Goal: Find contact information: Find contact information

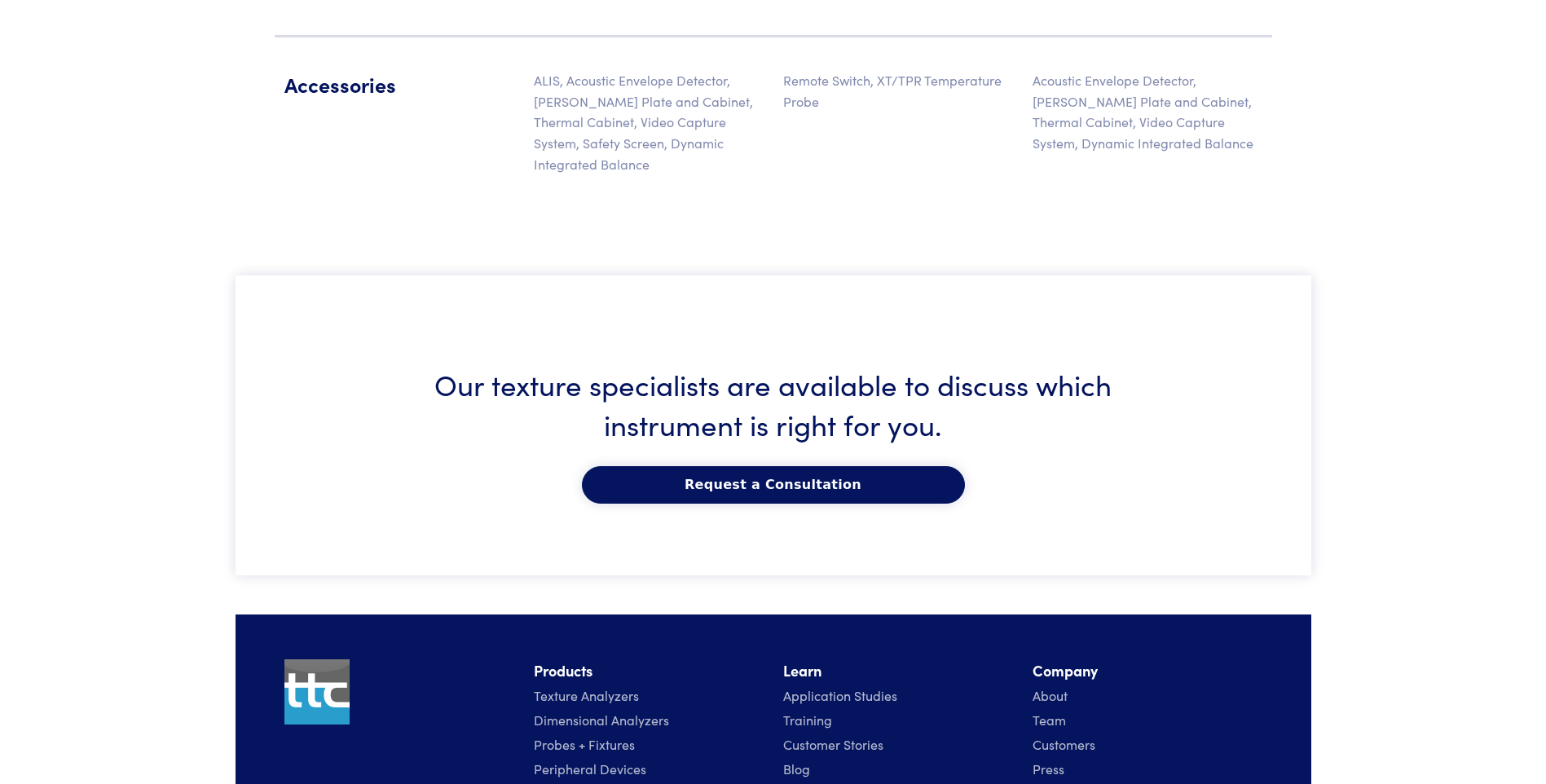
scroll to position [2777, 0]
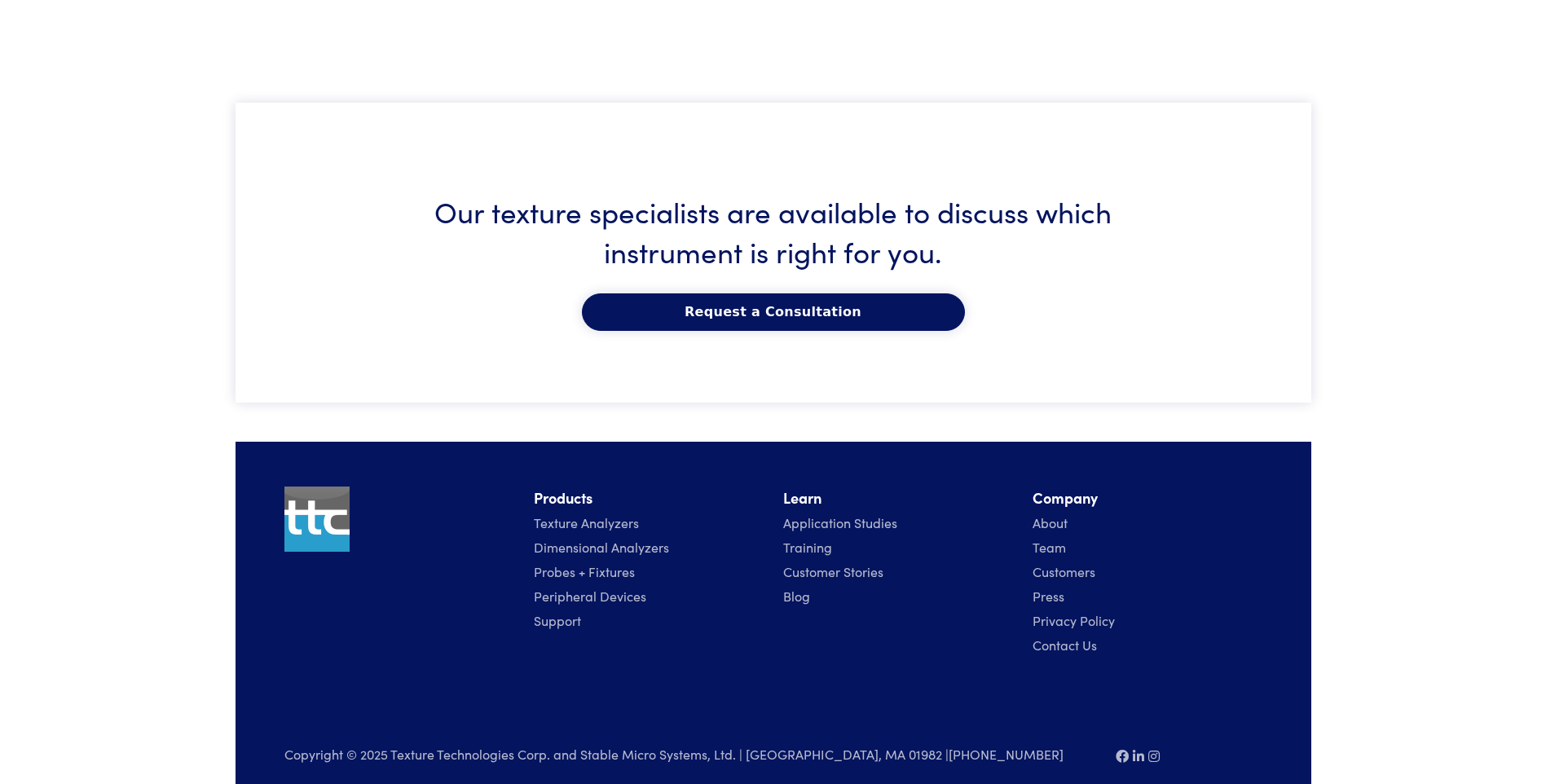
click at [1055, 562] on link "Customers" at bounding box center [1064, 571] width 63 height 18
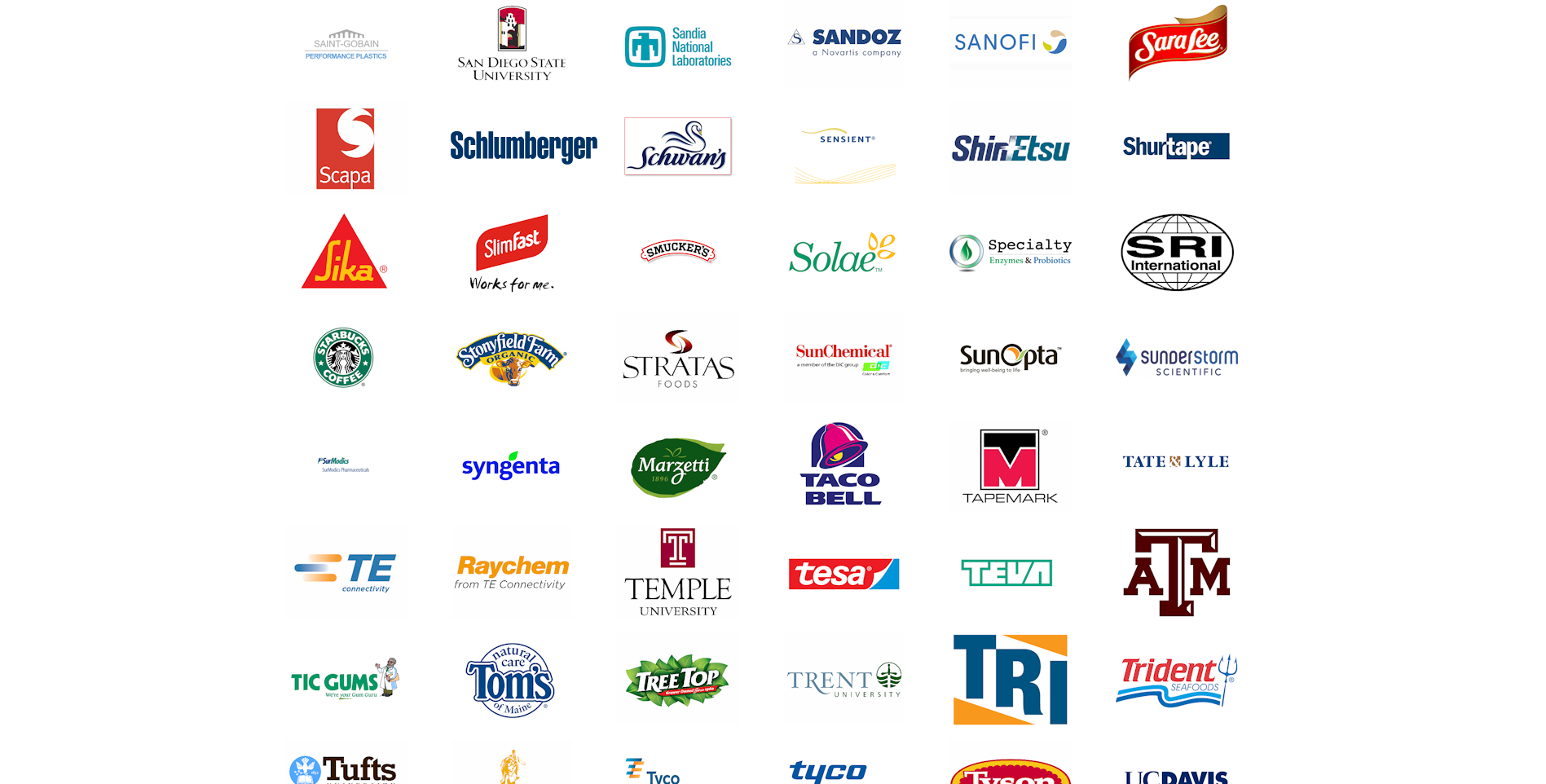
scroll to position [7853, 0]
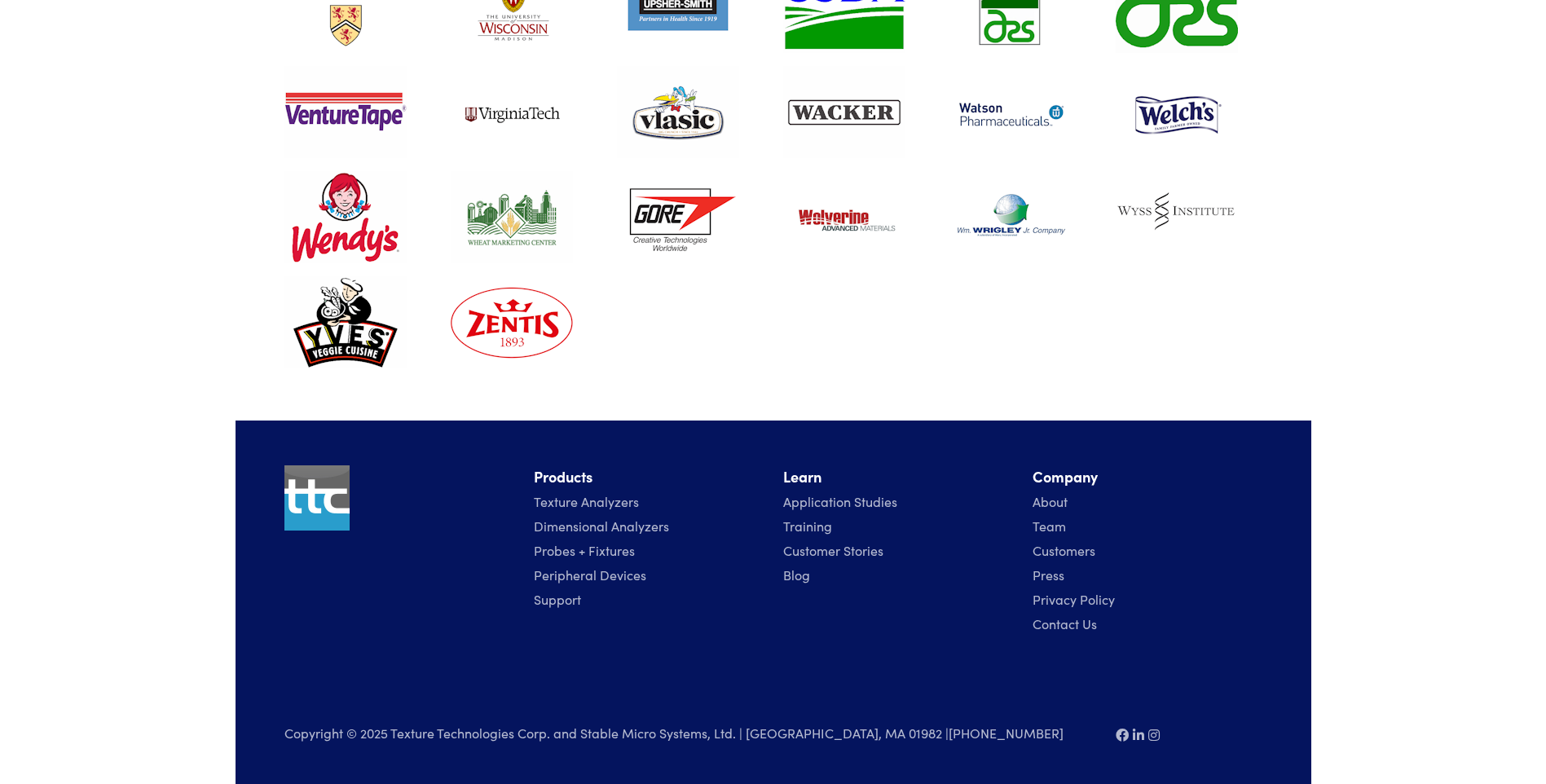
click at [1046, 626] on link "Contact Us" at bounding box center [1065, 623] width 65 height 18
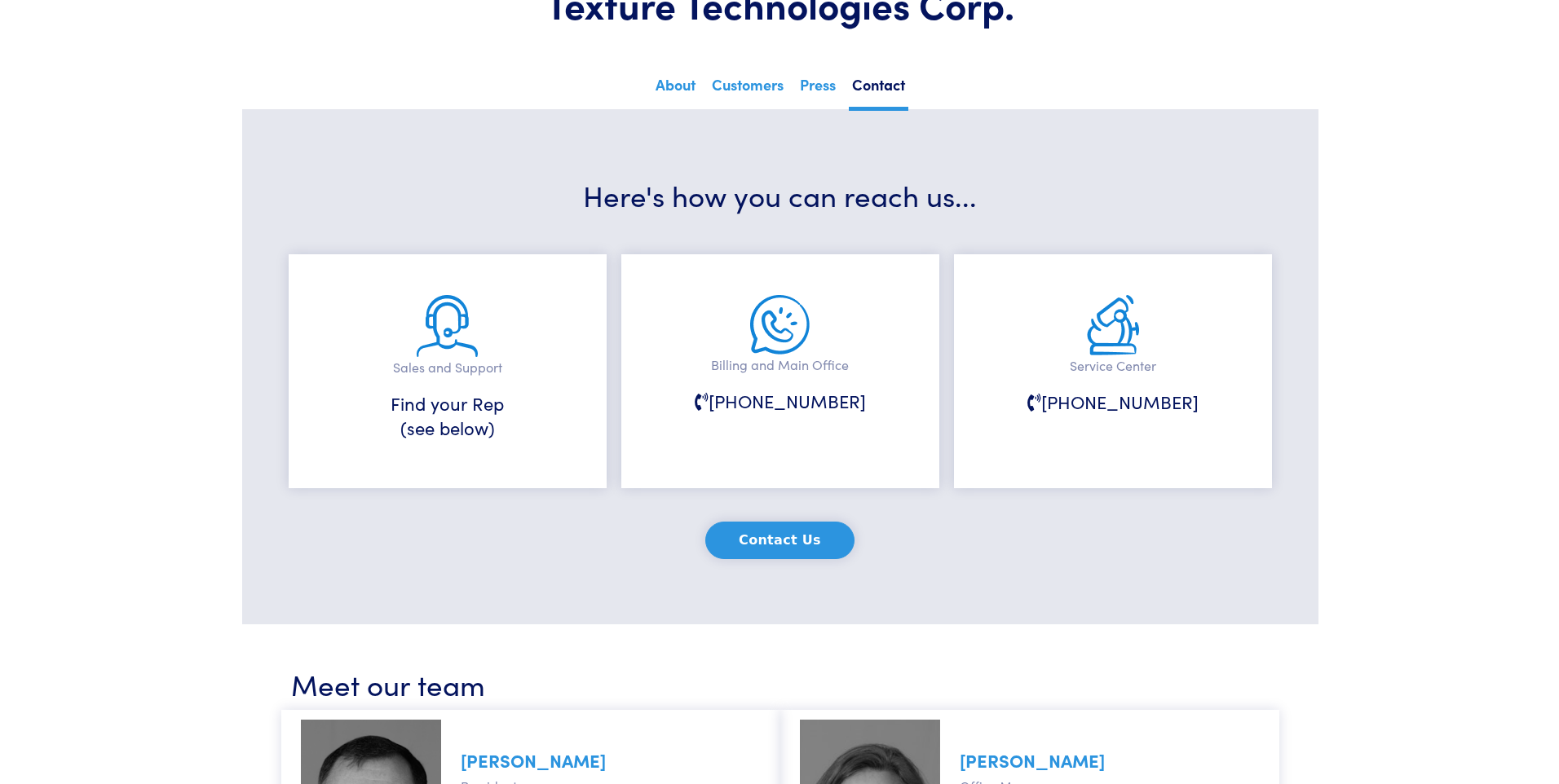
scroll to position [407, 0]
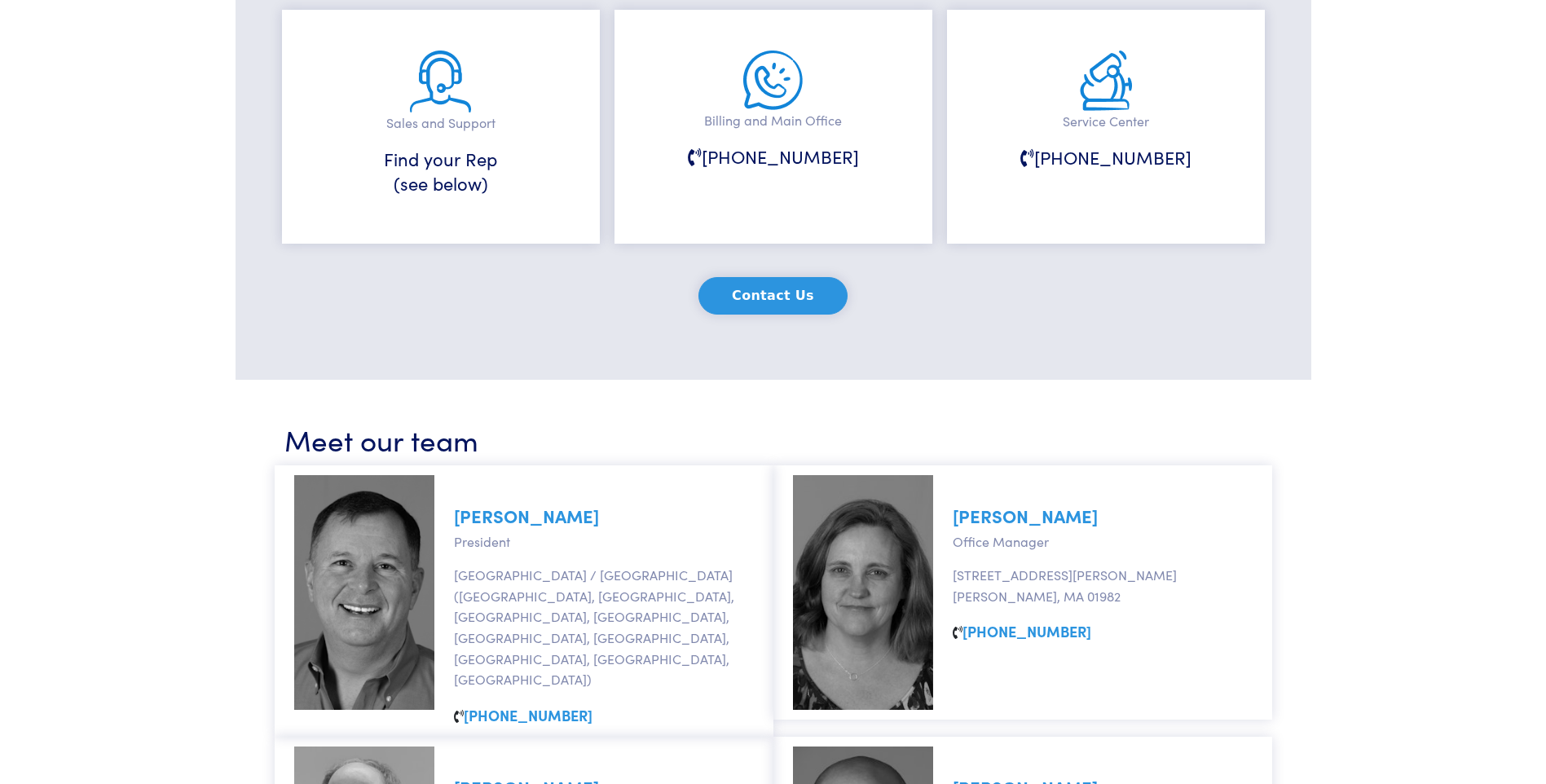
click at [771, 302] on button "Contact Us" at bounding box center [773, 295] width 149 height 38
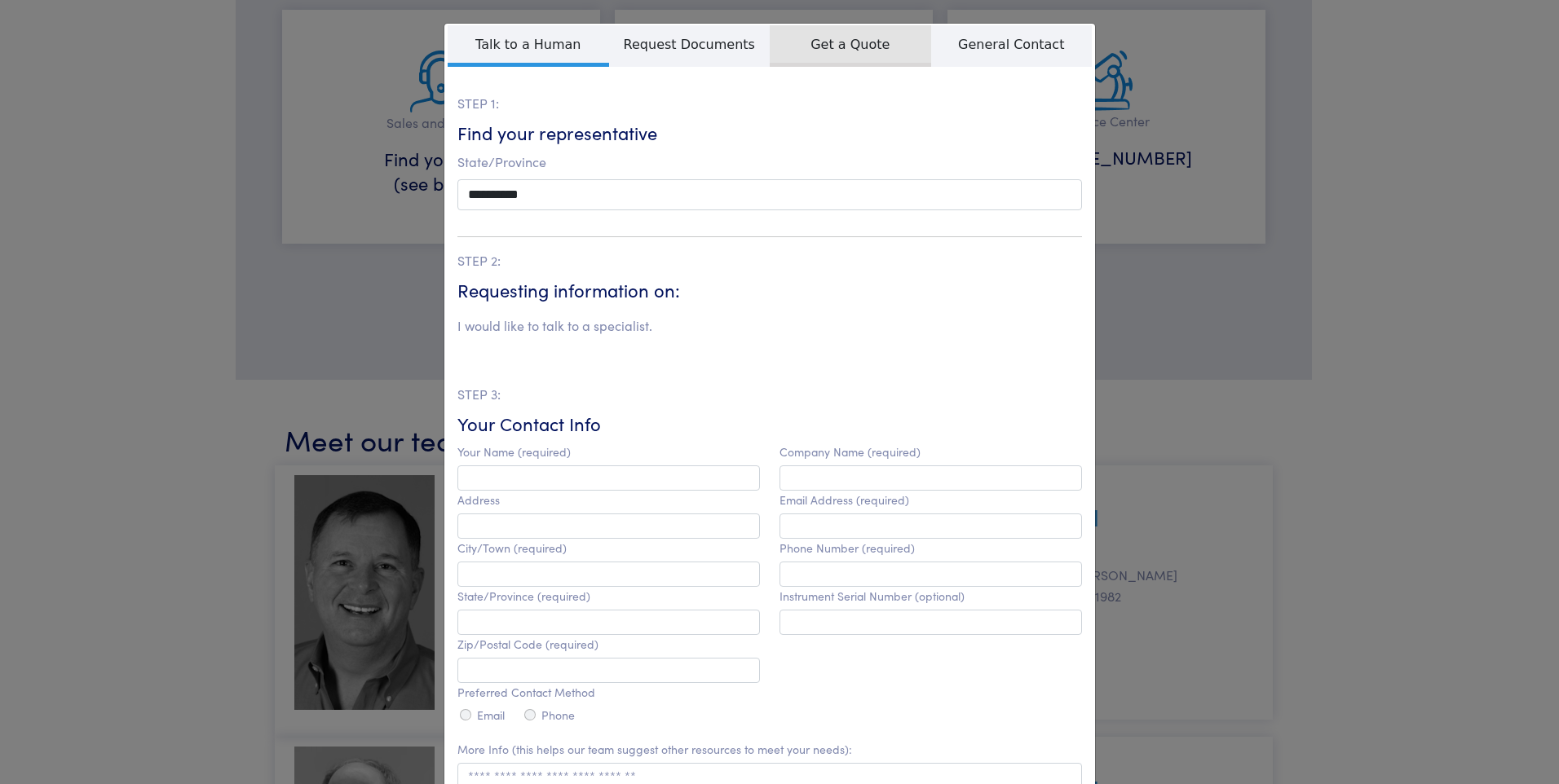
click at [852, 56] on span "Get a Quote" at bounding box center [850, 45] width 162 height 42
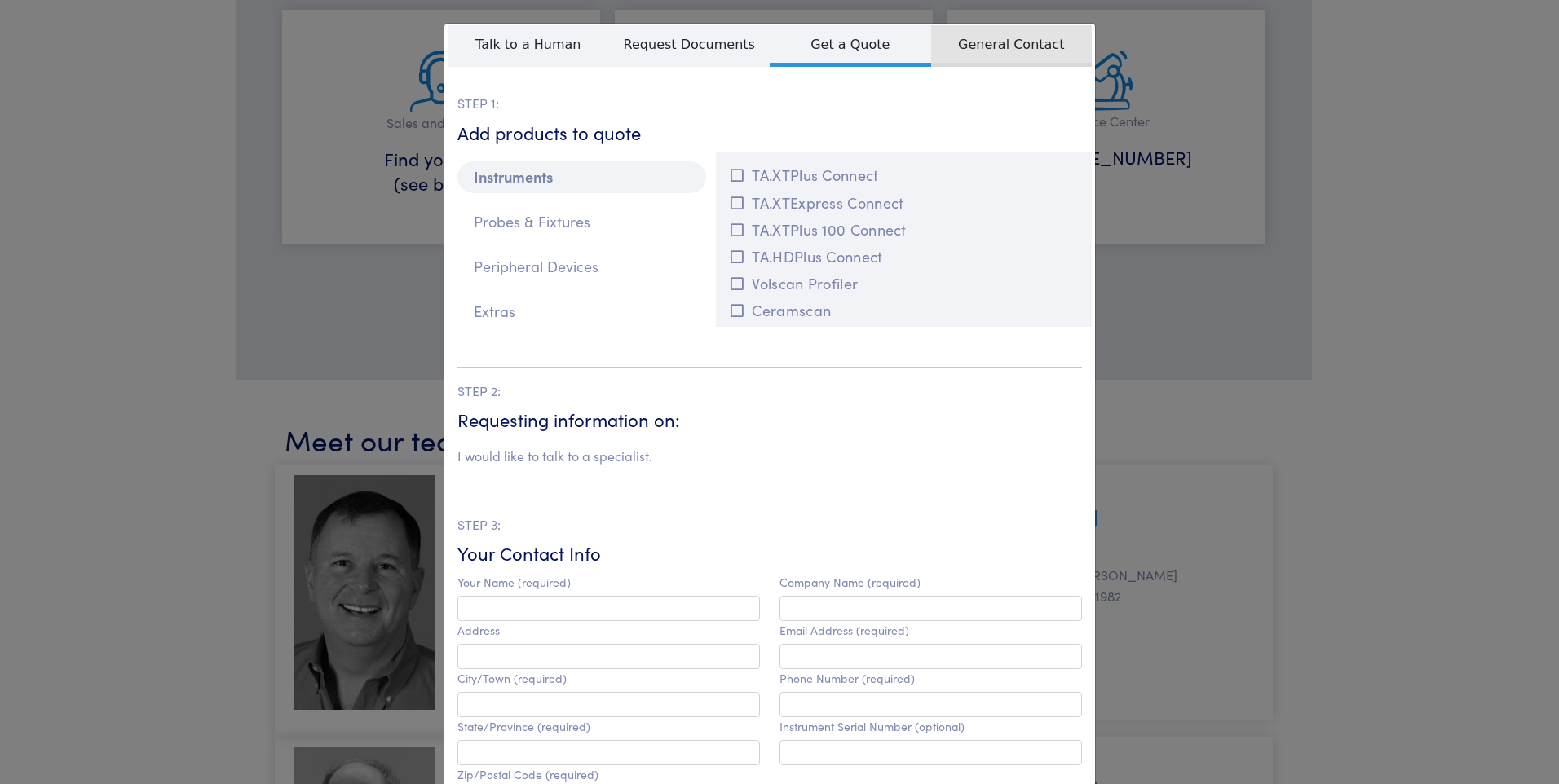
click at [964, 50] on span "General Contact" at bounding box center [1011, 45] width 162 height 42
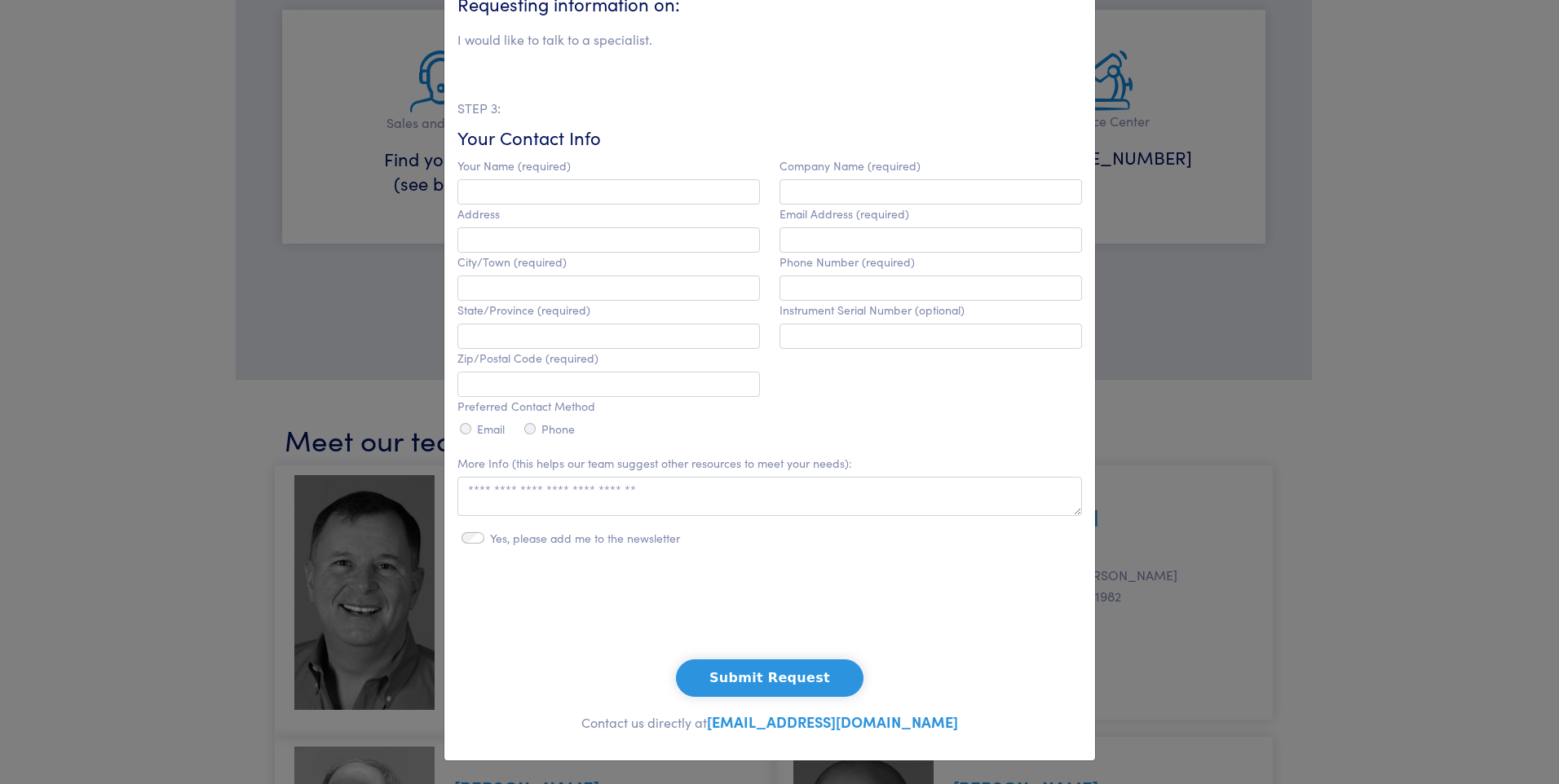
scroll to position [0, 0]
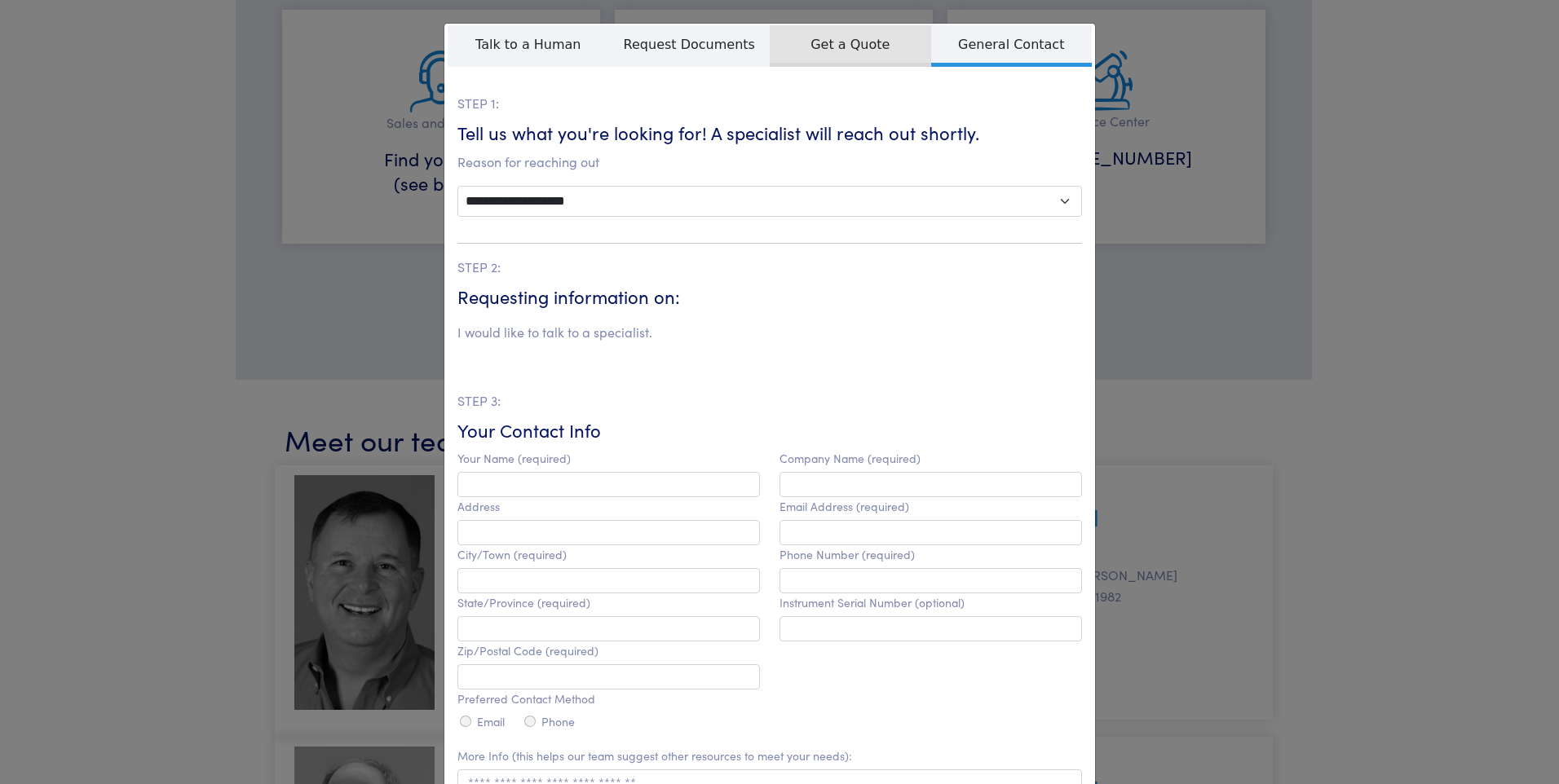
click at [853, 54] on span "Get a Quote" at bounding box center [850, 45] width 162 height 42
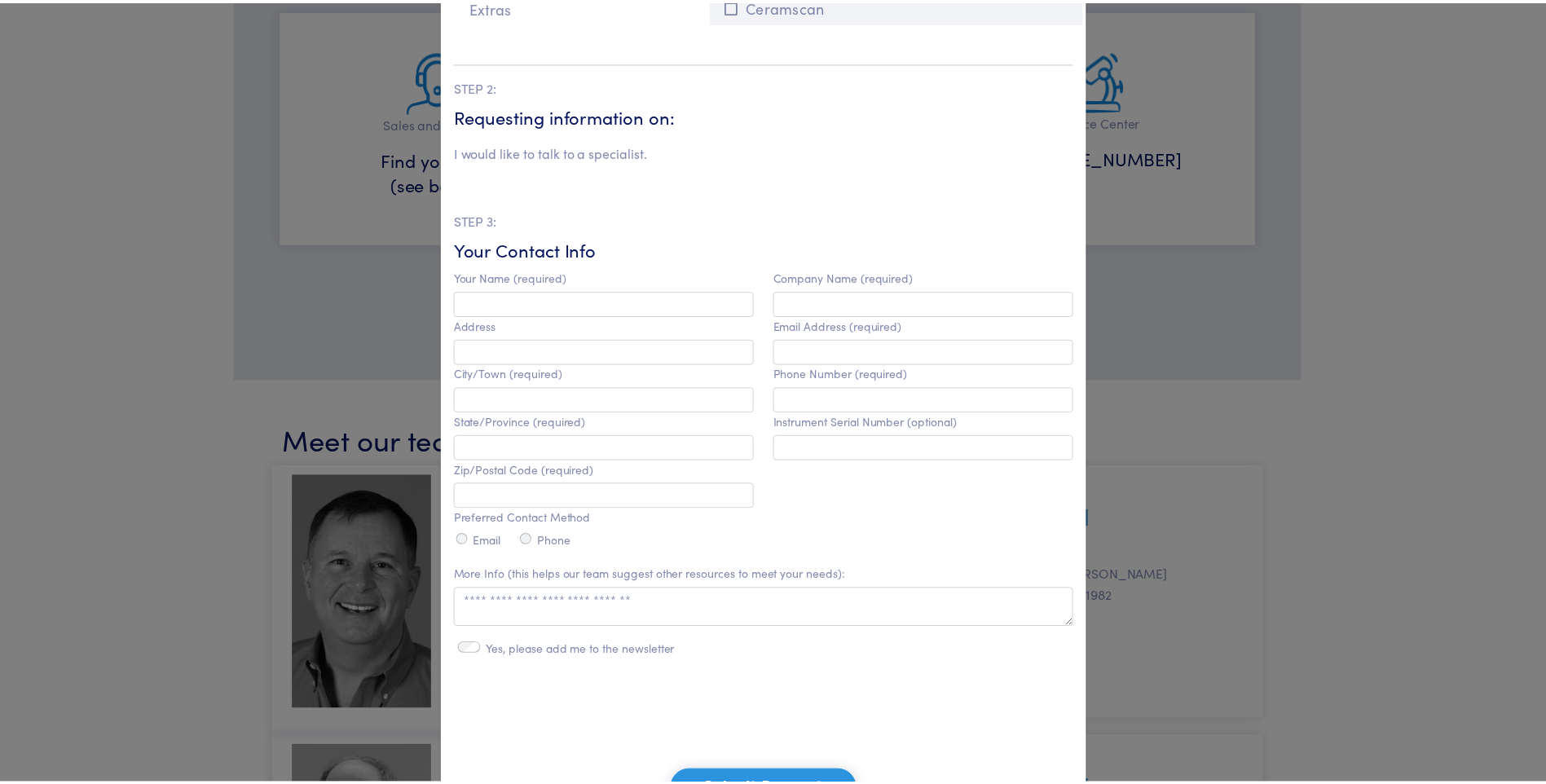
scroll to position [422, 0]
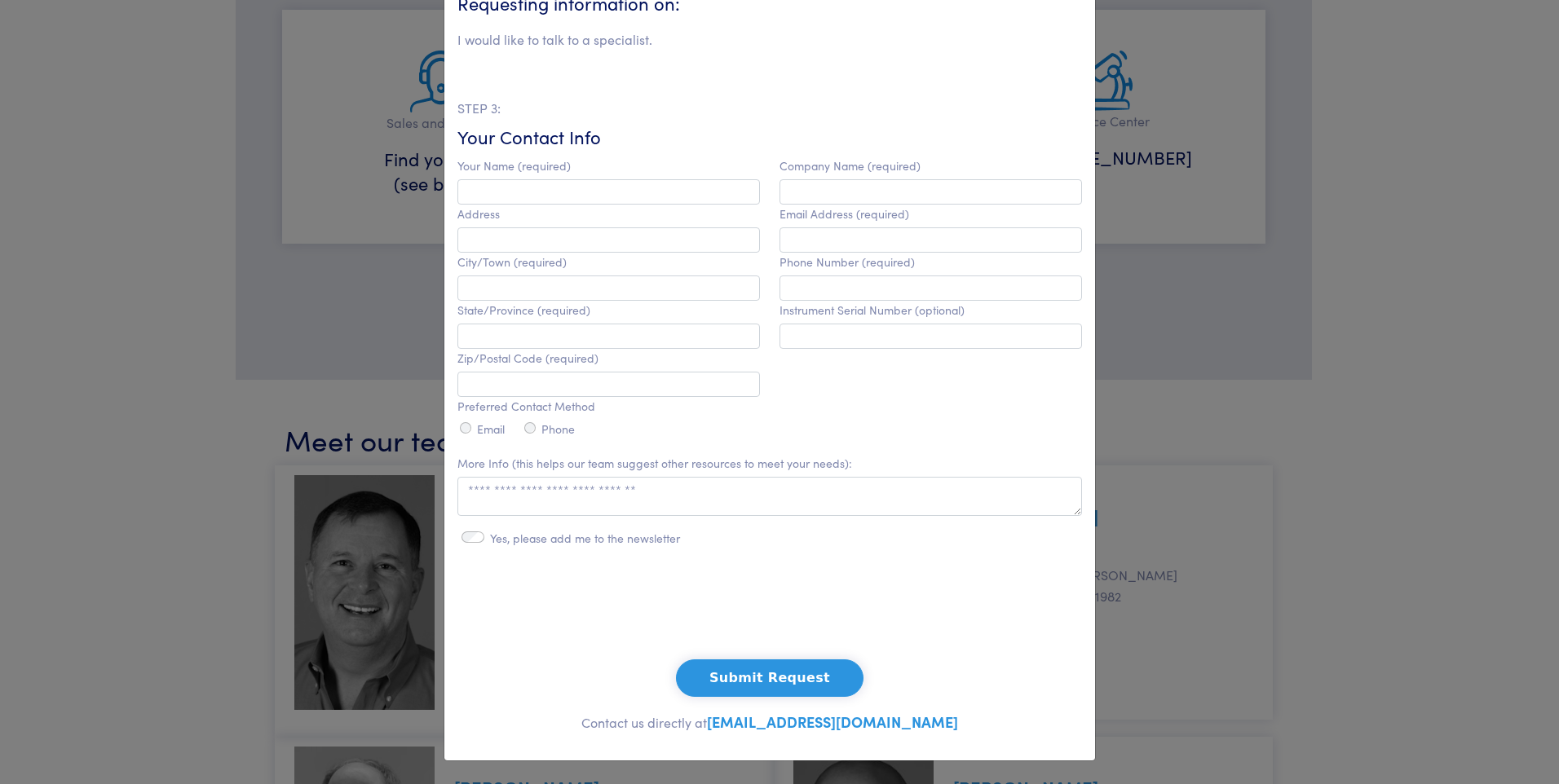
click at [919, 724] on link "[EMAIL_ADDRESS][DOMAIN_NAME]" at bounding box center [832, 721] width 251 height 20
click at [1420, 139] on div "**********" at bounding box center [780, 392] width 1559 height 784
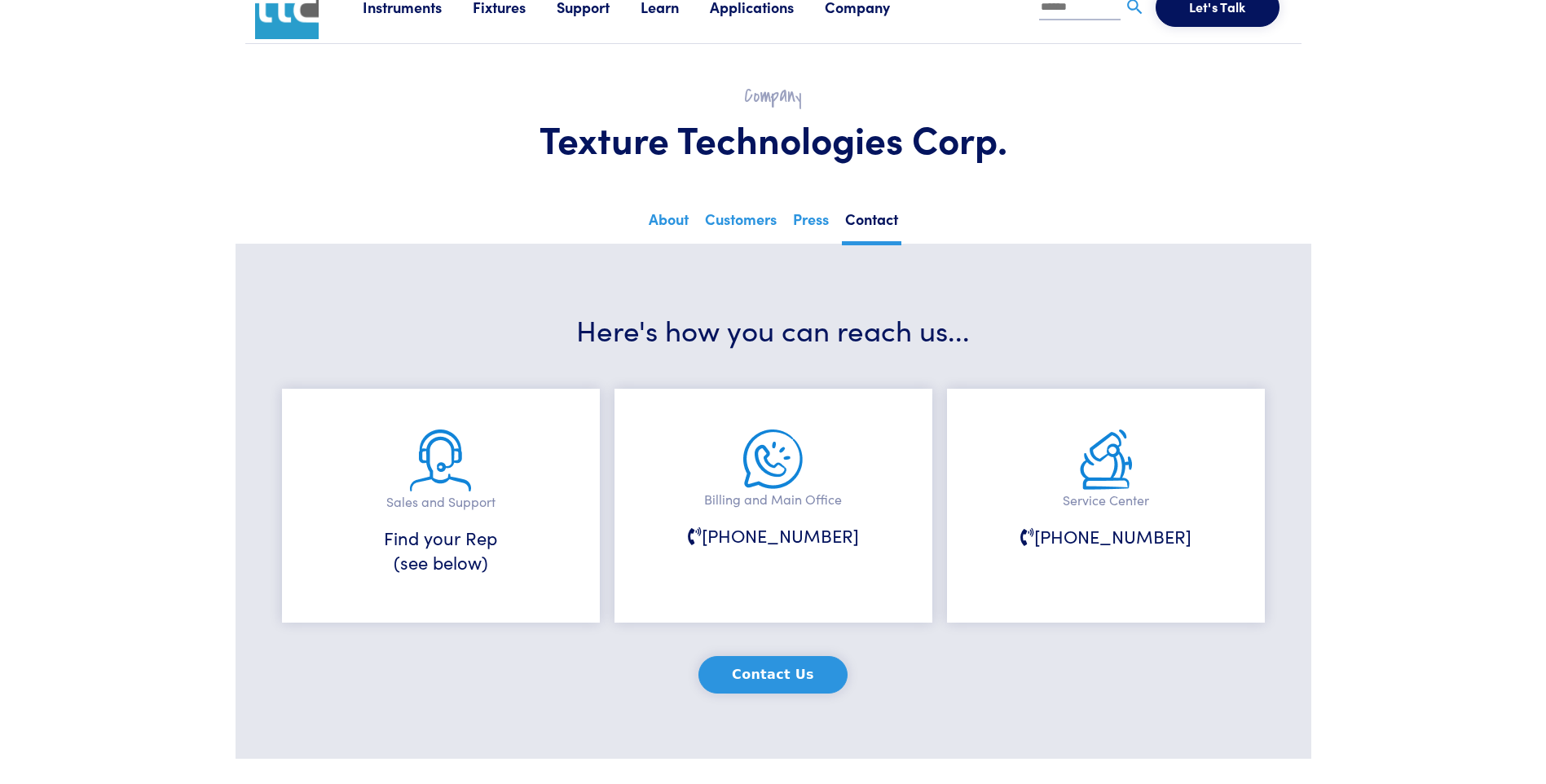
scroll to position [0, 0]
